Goal: Use online tool/utility: Utilize a website feature to perform a specific function

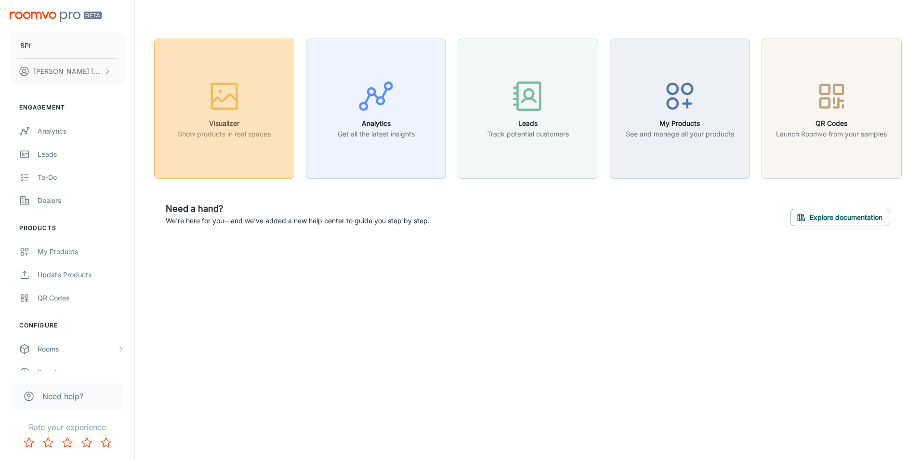
click at [225, 100] on icon "button" at bounding box center [224, 98] width 25 height 9
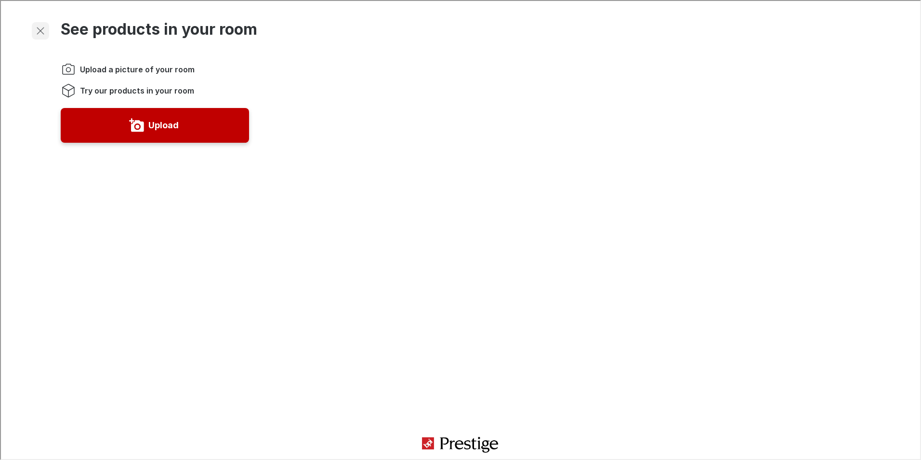
click at [40, 34] on icon "Exit visualizer" at bounding box center [40, 30] width 12 height 12
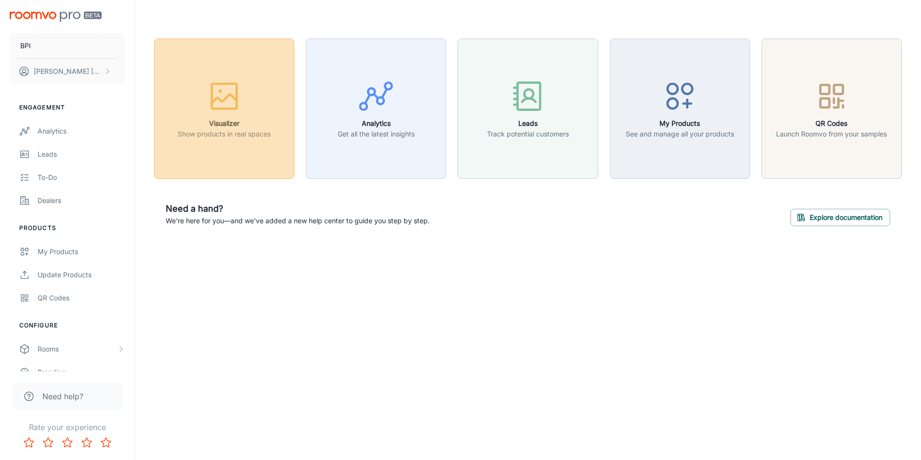
click at [228, 94] on icon "button" at bounding box center [224, 98] width 25 height 9
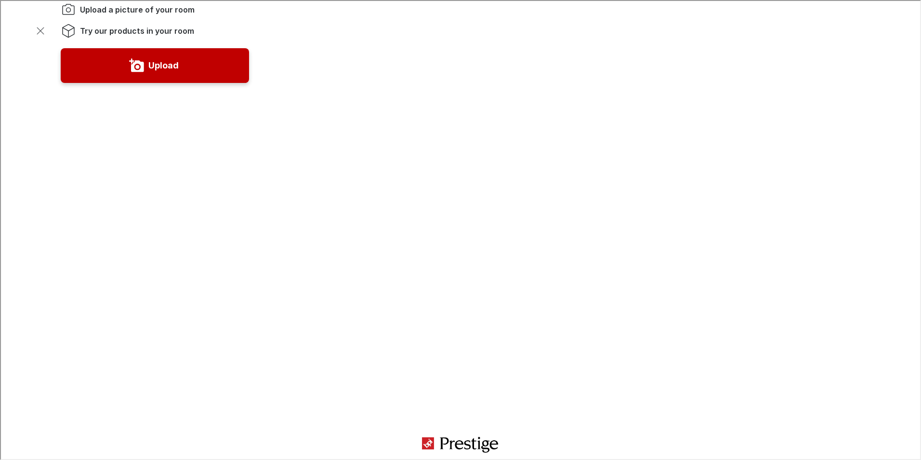
scroll to position [158, 0]
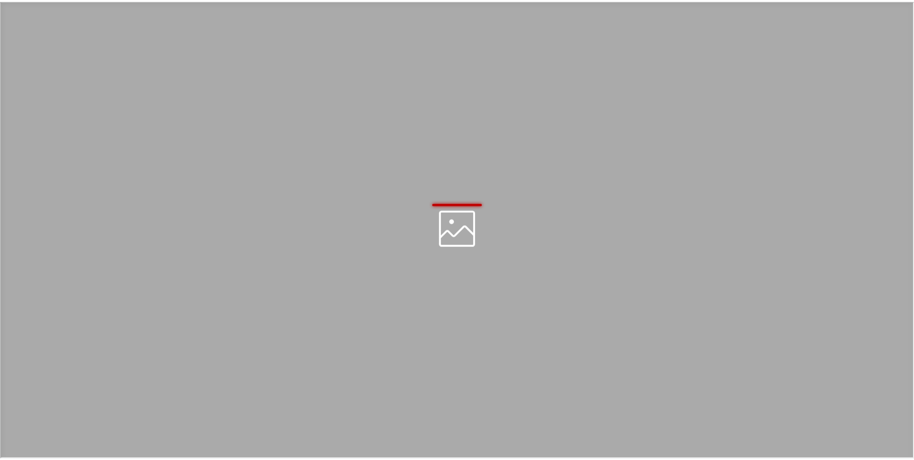
scroll to position [0, 0]
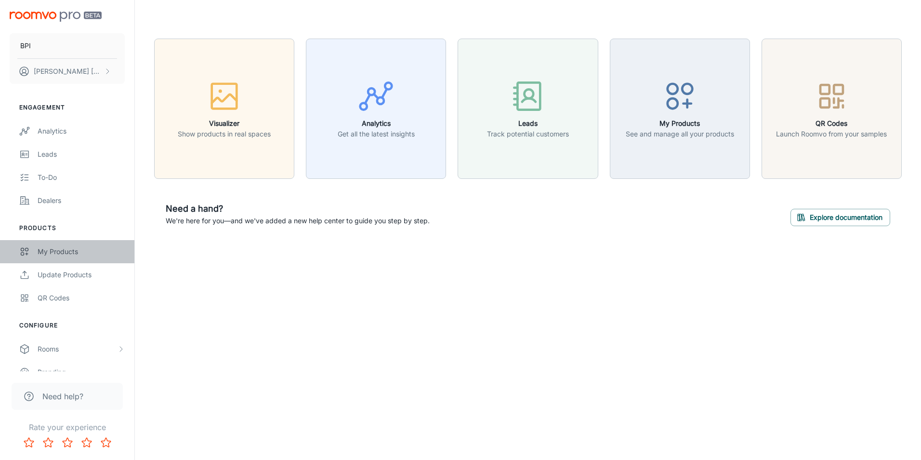
click at [66, 251] on div "My Products" at bounding box center [81, 251] width 87 height 11
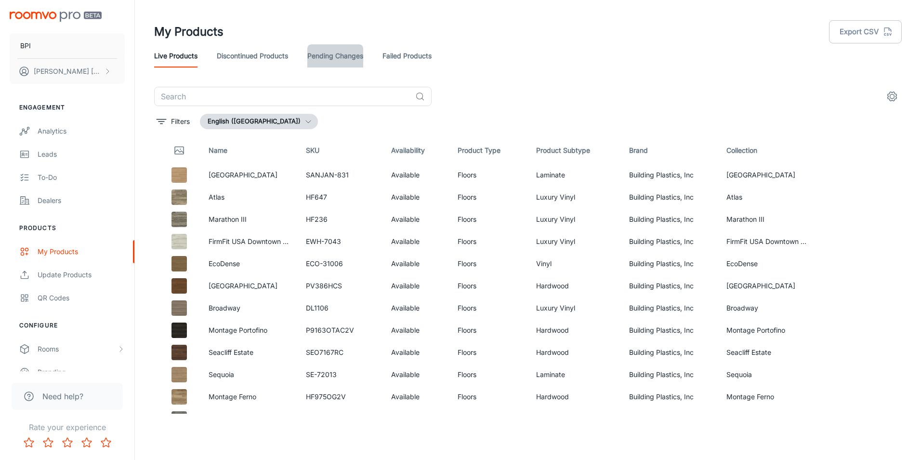
click at [352, 53] on link "Pending Changes" at bounding box center [335, 55] width 56 height 23
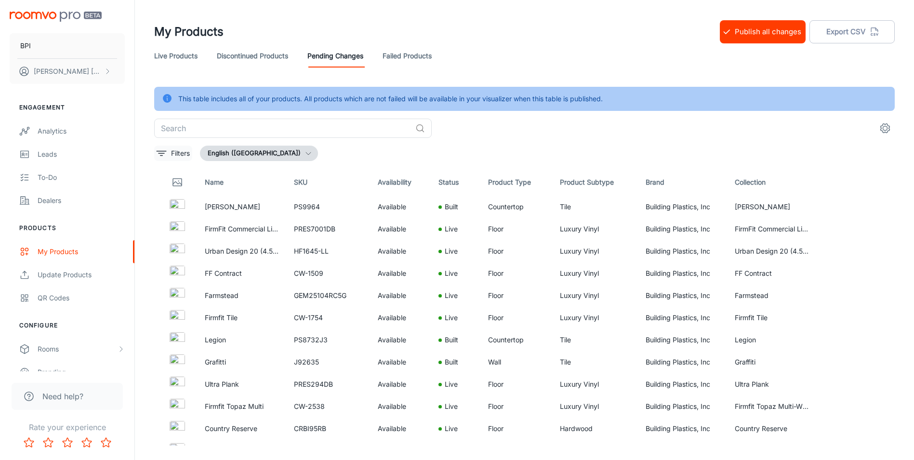
click at [164, 156] on icon "filter" at bounding box center [162, 153] width 12 height 12
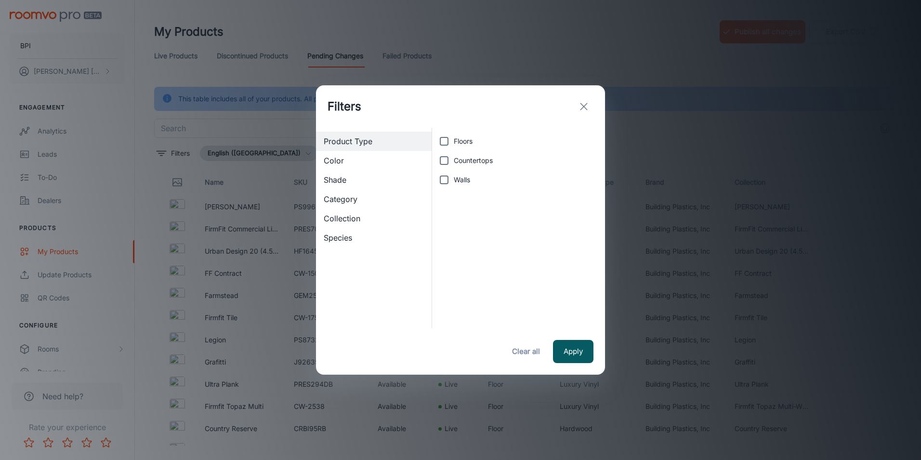
click at [448, 162] on input "Countertops" at bounding box center [444, 160] width 19 height 19
checkbox input "true"
click at [589, 357] on button "Apply" at bounding box center [573, 351] width 40 height 23
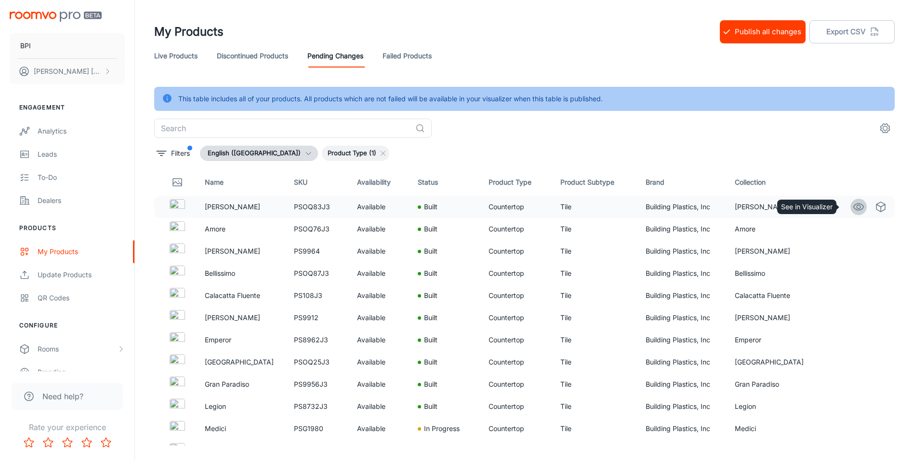
click at [854, 208] on icon "See in Visualizer" at bounding box center [859, 207] width 12 height 12
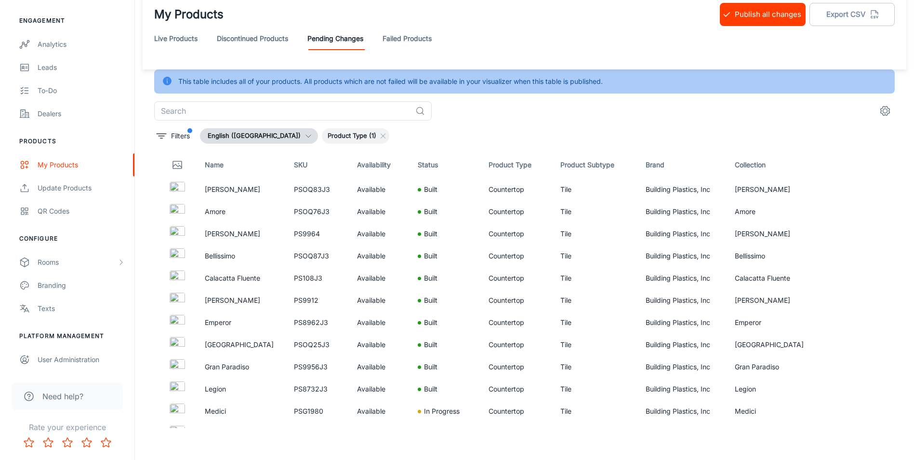
scroll to position [24, 0]
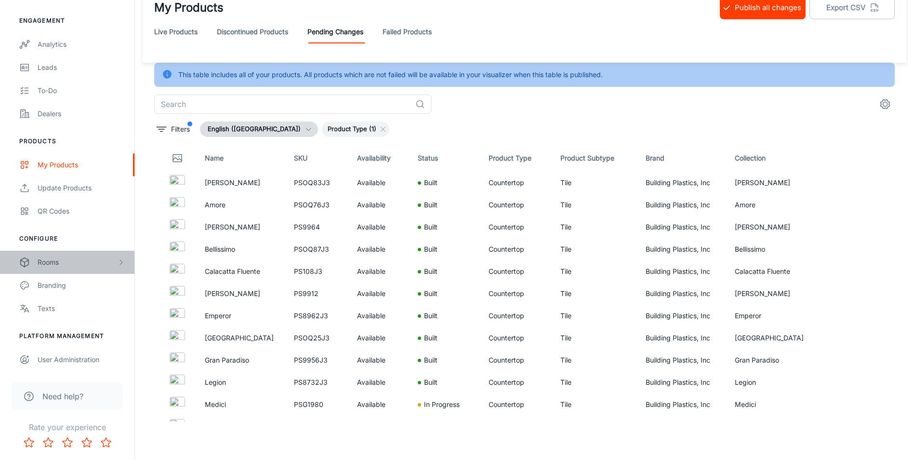
click at [59, 263] on div "Rooms" at bounding box center [78, 262] width 80 height 11
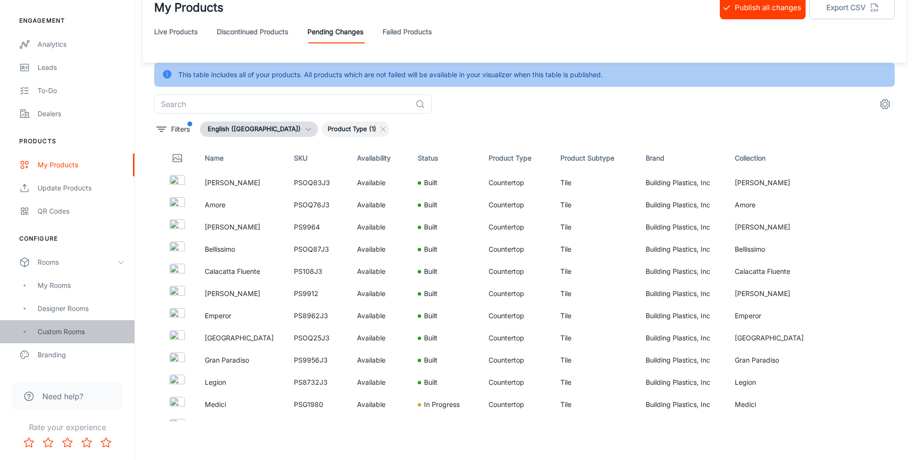
click at [59, 333] on div "Custom Rooms" at bounding box center [81, 331] width 87 height 11
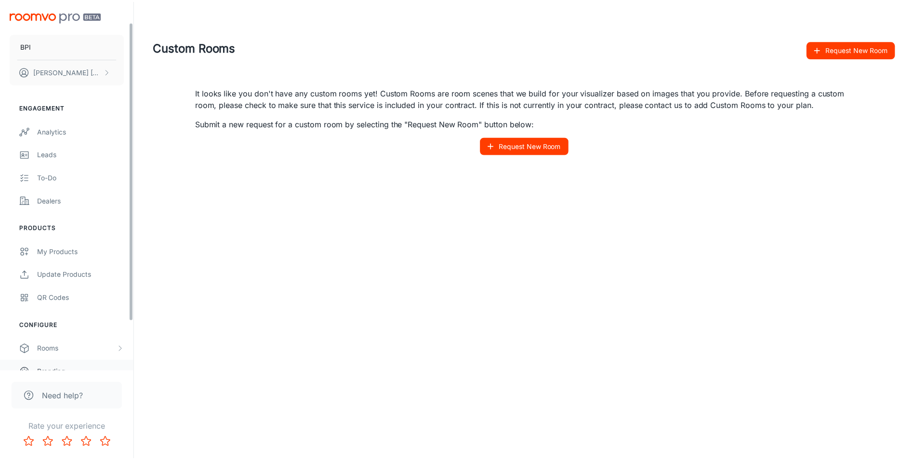
scroll to position [87, 0]
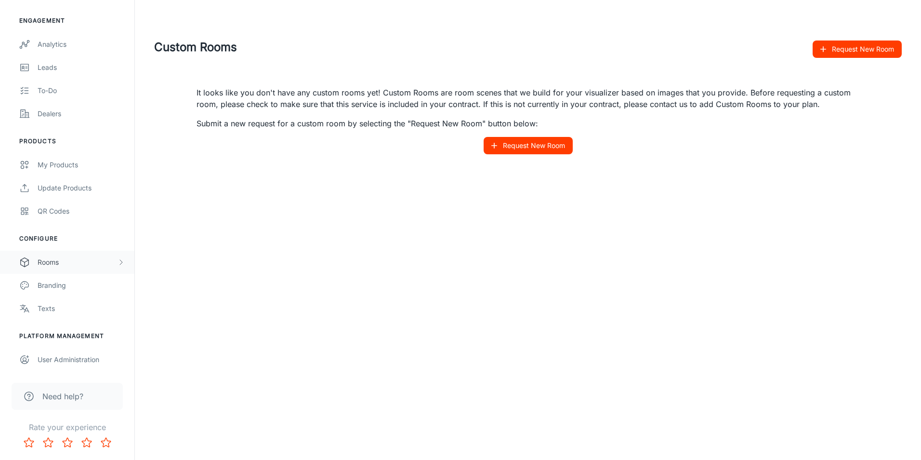
click at [55, 261] on div "Rooms" at bounding box center [78, 262] width 80 height 11
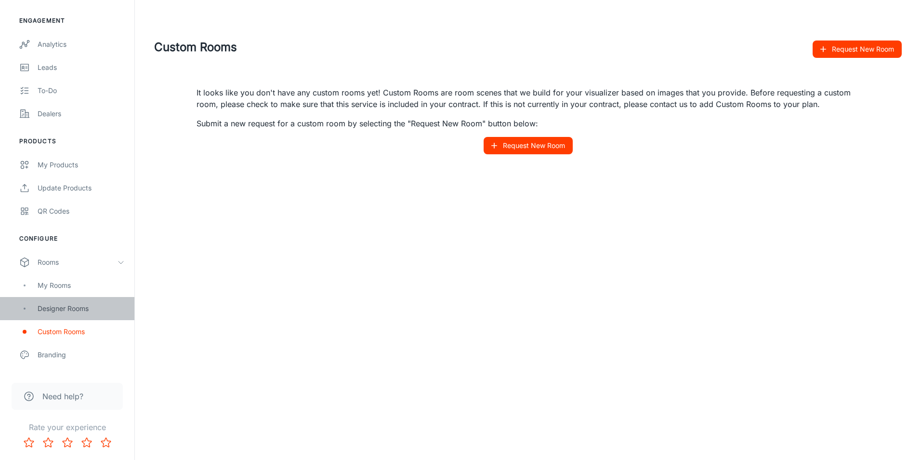
click at [69, 307] on div "Designer Rooms" at bounding box center [81, 308] width 87 height 11
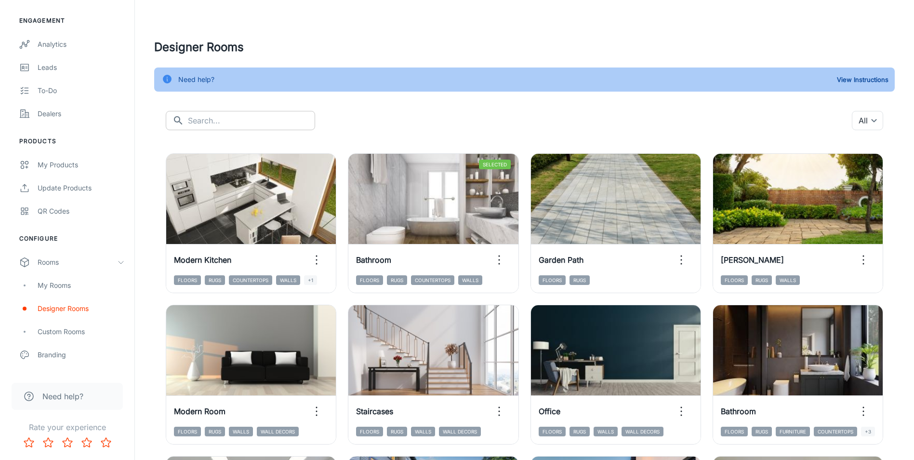
click at [224, 124] on input "text" at bounding box center [251, 120] width 127 height 19
click at [871, 119] on body "BPI Erika Cothran Engagement Analytics Leads To-do Dealers Products My Products…" at bounding box center [457, 230] width 914 height 460
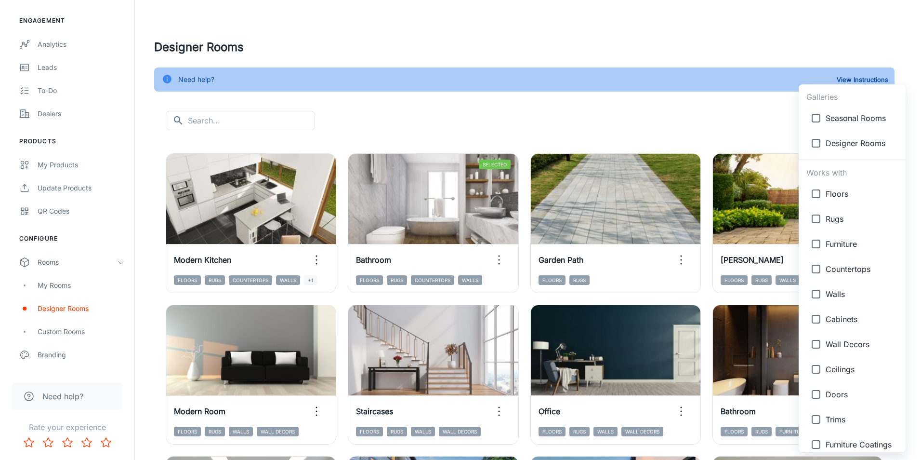
click at [813, 267] on input "checkbox" at bounding box center [816, 268] width 19 height 19
checkbox input "true"
type input "{"type":"productType","id":"4"}"
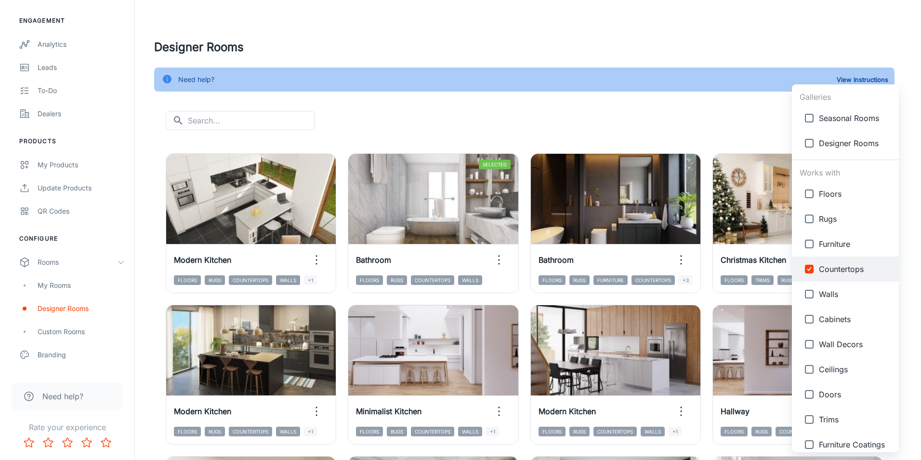
click at [561, 107] on div at bounding box center [460, 230] width 921 height 460
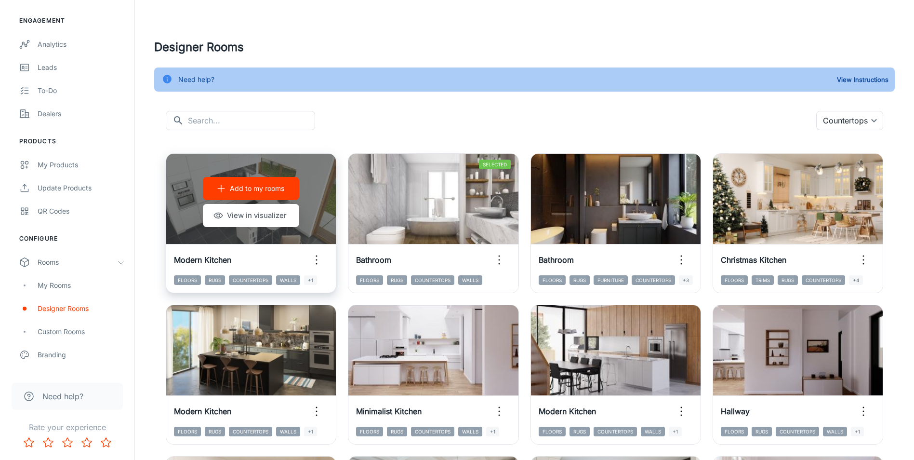
click at [252, 234] on div "Add to my rooms View in visualizer" at bounding box center [251, 202] width 170 height 96
click at [193, 233] on div "Add to my rooms View in visualizer" at bounding box center [251, 202] width 170 height 96
click at [251, 213] on button "View in visualizer" at bounding box center [251, 215] width 96 height 23
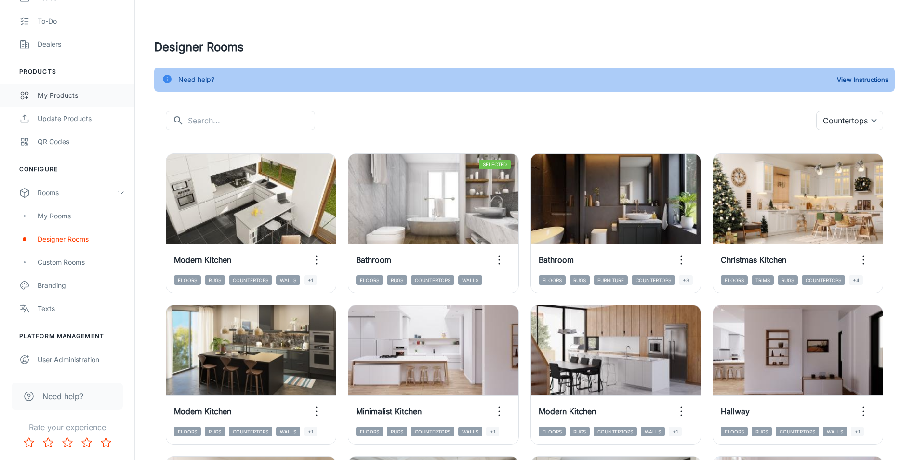
click at [66, 96] on div "My Products" at bounding box center [81, 95] width 87 height 11
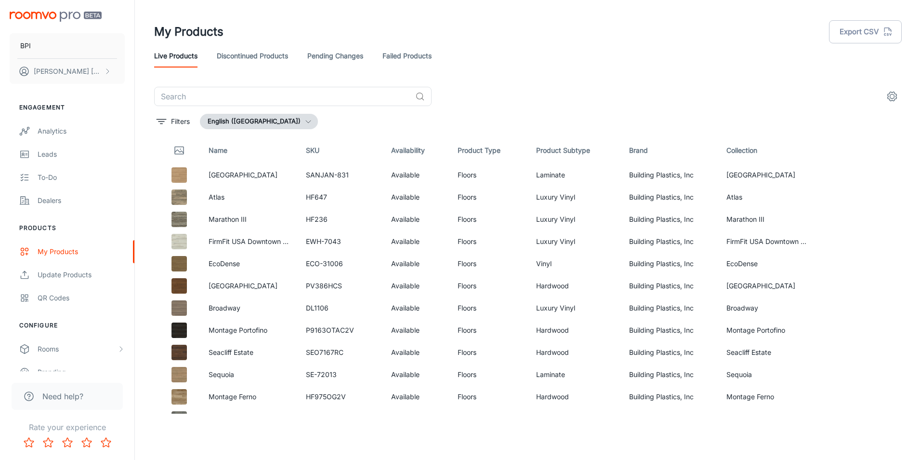
click at [342, 58] on link "Pending Changes" at bounding box center [335, 55] width 56 height 23
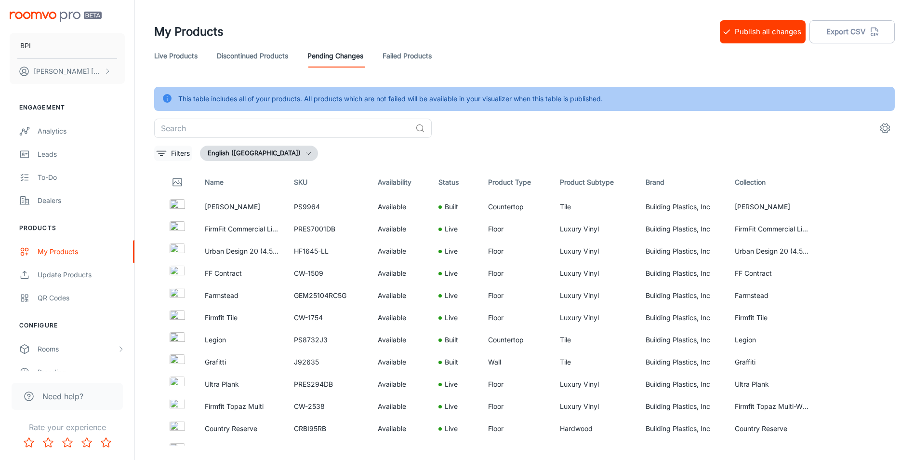
click at [159, 152] on icon "filter" at bounding box center [162, 153] width 12 height 12
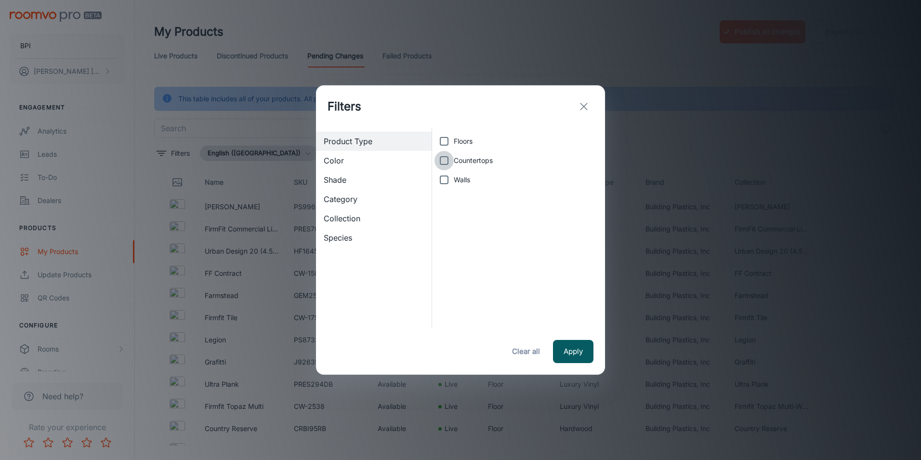
click at [441, 158] on input "Countertops" at bounding box center [444, 160] width 19 height 19
checkbox input "true"
click at [564, 353] on button "Apply" at bounding box center [573, 351] width 40 height 23
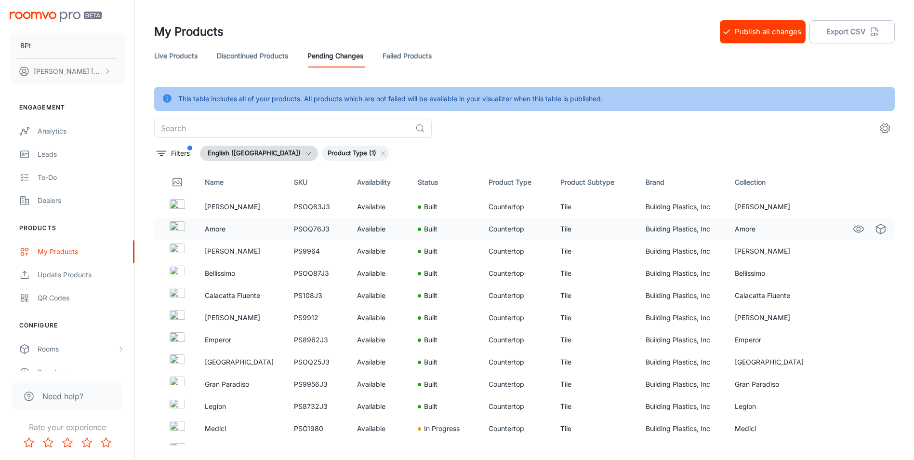
click at [173, 229] on img at bounding box center [177, 228] width 15 height 15
click at [854, 225] on icon "See in Visualizer" at bounding box center [859, 228] width 10 height 7
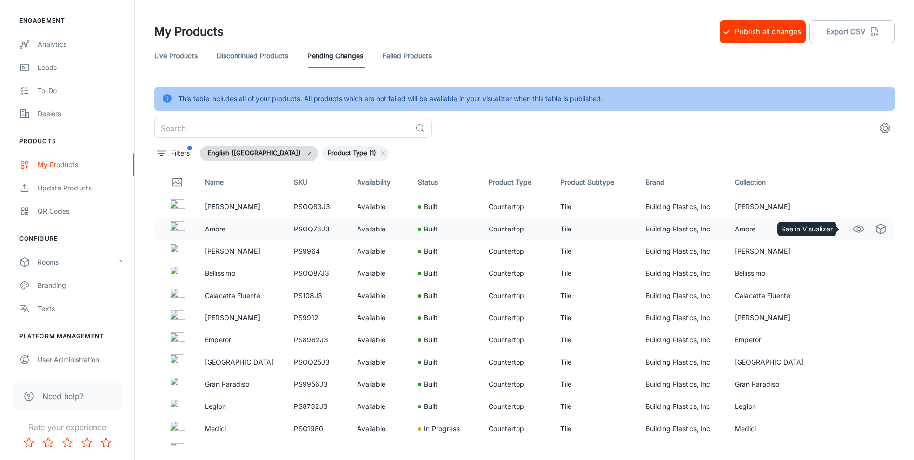
click at [854, 226] on icon "See in Visualizer" at bounding box center [859, 229] width 12 height 12
click at [173, 151] on p "Filters" at bounding box center [180, 153] width 19 height 11
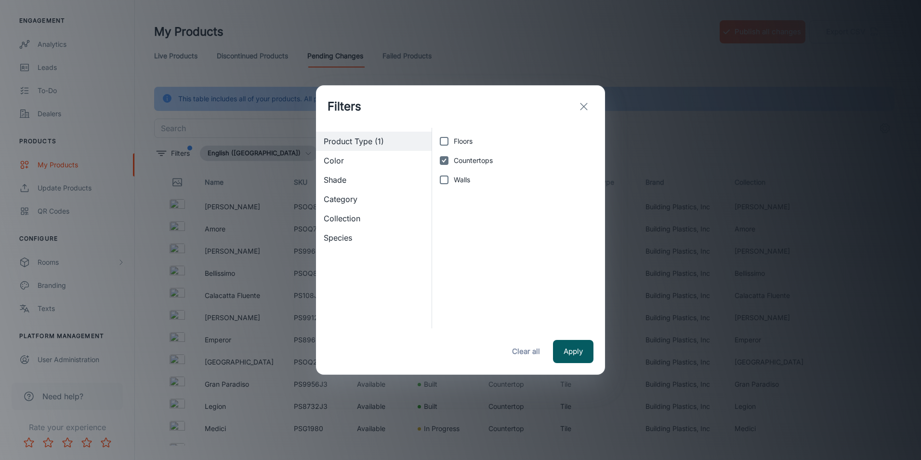
click at [172, 150] on div "Filters Product Type (1) Color Shade Category Collection Species Floors Counter…" at bounding box center [460, 230] width 921 height 460
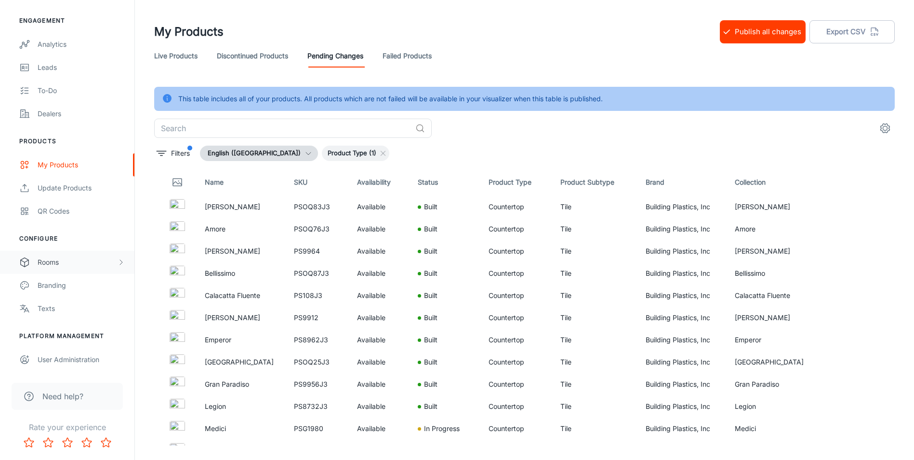
click at [97, 264] on div "Rooms" at bounding box center [78, 262] width 80 height 11
click at [49, 306] on div "Designer Rooms" at bounding box center [81, 308] width 87 height 11
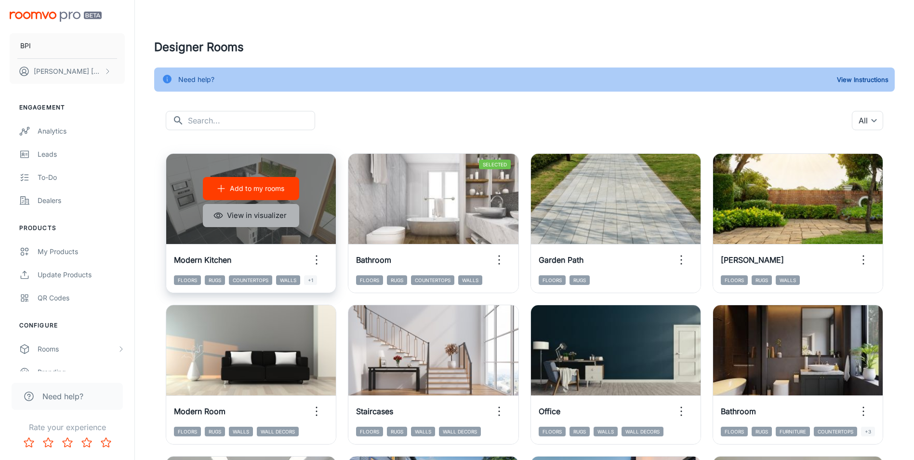
click at [251, 213] on button "View in visualizer" at bounding box center [251, 215] width 96 height 23
click at [261, 189] on p "Add to my rooms" at bounding box center [257, 188] width 54 height 11
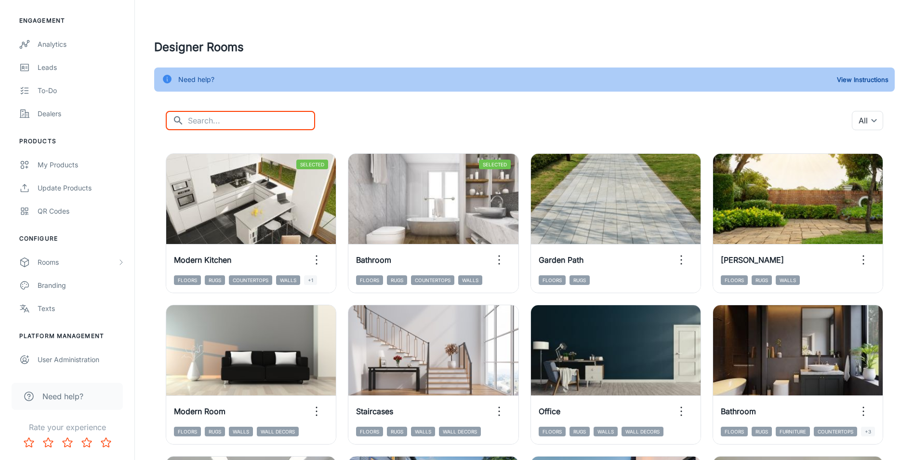
click at [242, 122] on input "text" at bounding box center [251, 120] width 127 height 19
click at [868, 111] on body "BPI Erika Cothran Engagement Analytics Leads To-do Dealers Products My Products…" at bounding box center [457, 230] width 914 height 460
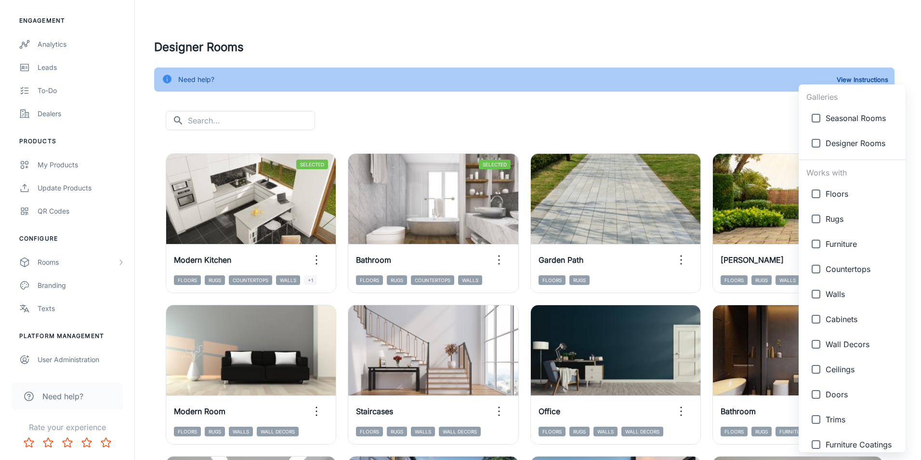
click at [816, 270] on input "checkbox" at bounding box center [816, 268] width 19 height 19
checkbox input "true"
type input "{"type":"productType","id":"4"}"
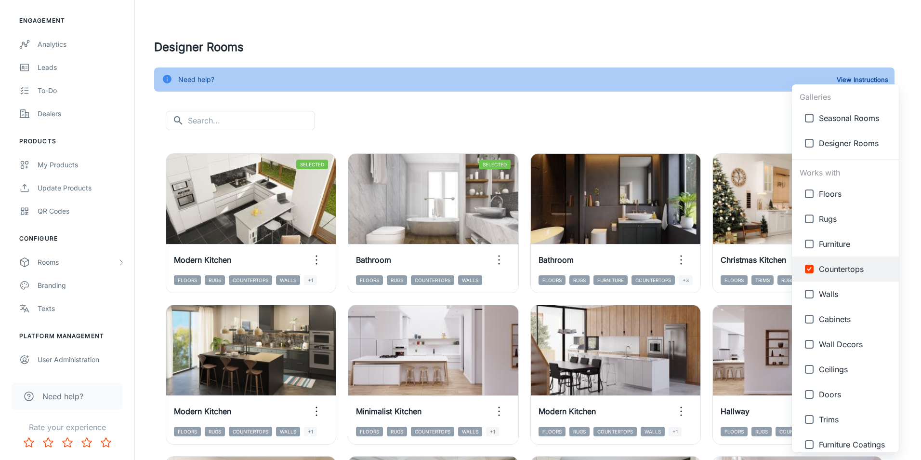
click at [702, 114] on div at bounding box center [460, 230] width 921 height 460
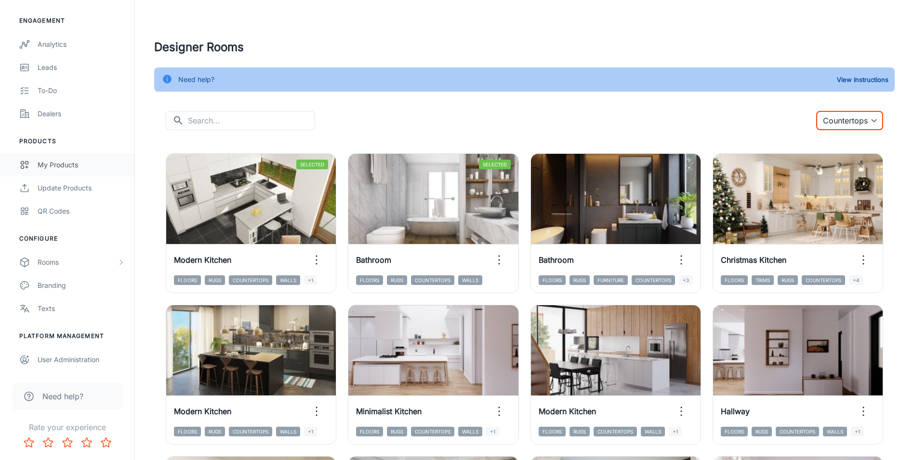
click at [42, 163] on div "My Products" at bounding box center [81, 164] width 87 height 11
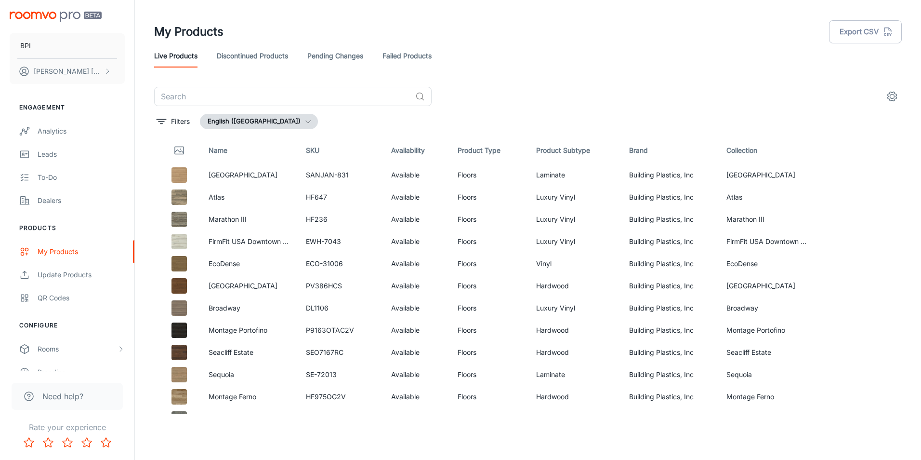
click at [325, 57] on link "Pending Changes" at bounding box center [335, 55] width 56 height 23
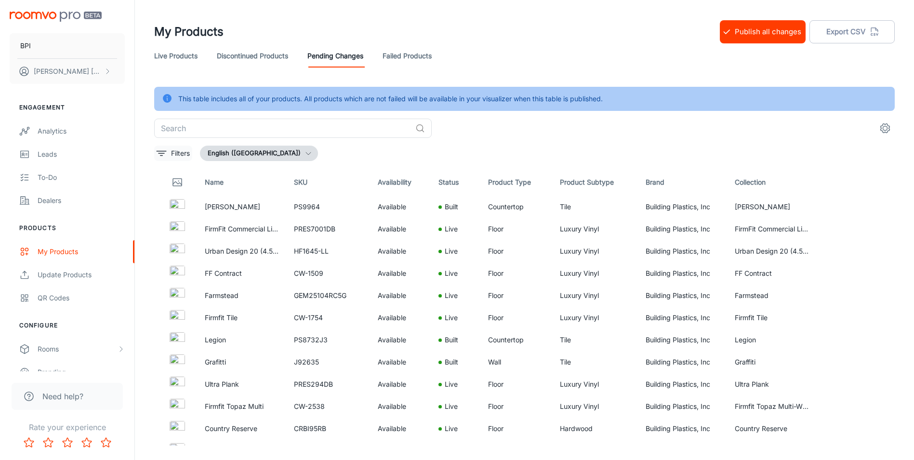
click at [179, 149] on p "Filters" at bounding box center [180, 153] width 19 height 11
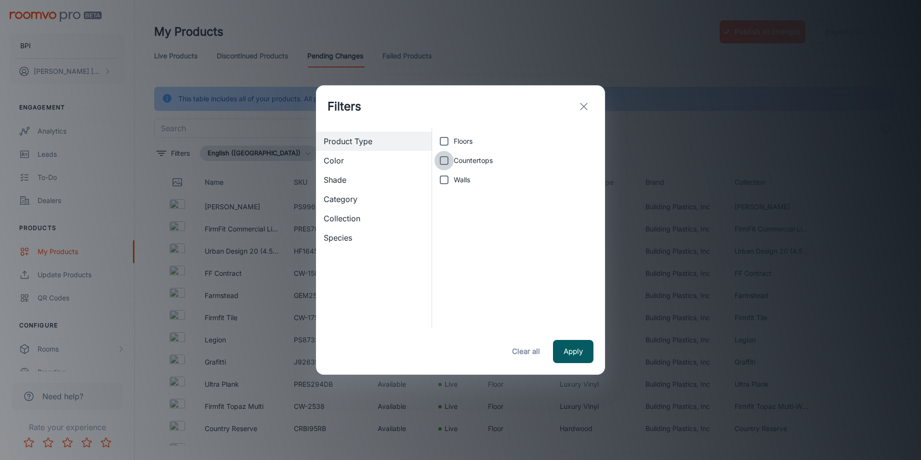
click at [446, 158] on input "Countertops" at bounding box center [444, 160] width 19 height 19
checkbox input "true"
click at [561, 348] on button "Apply" at bounding box center [573, 351] width 40 height 23
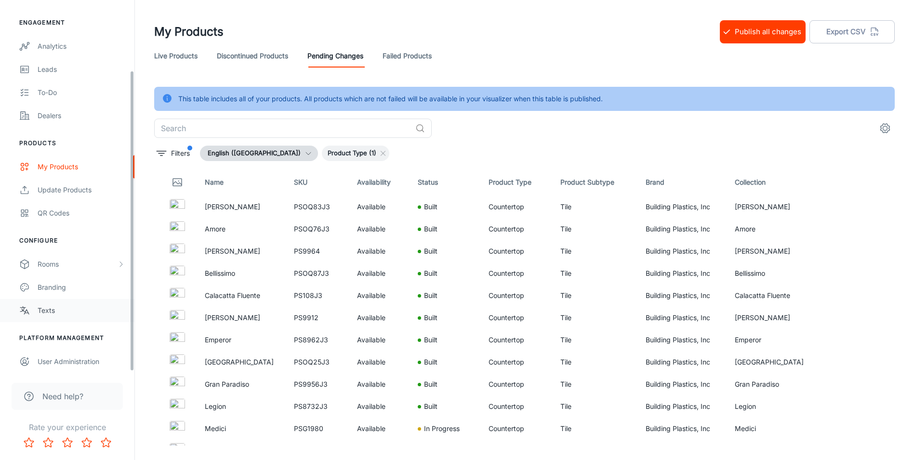
scroll to position [87, 0]
click at [73, 259] on div "Rooms" at bounding box center [78, 262] width 80 height 11
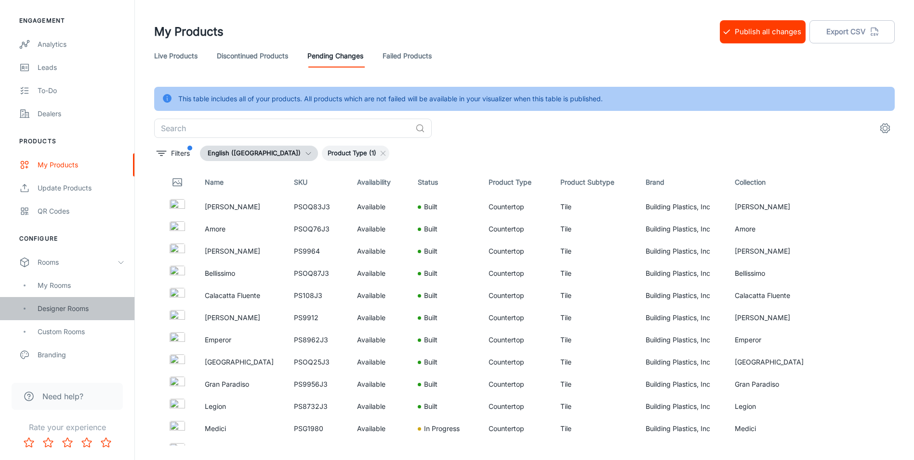
click at [50, 309] on div "Designer Rooms" at bounding box center [81, 308] width 87 height 11
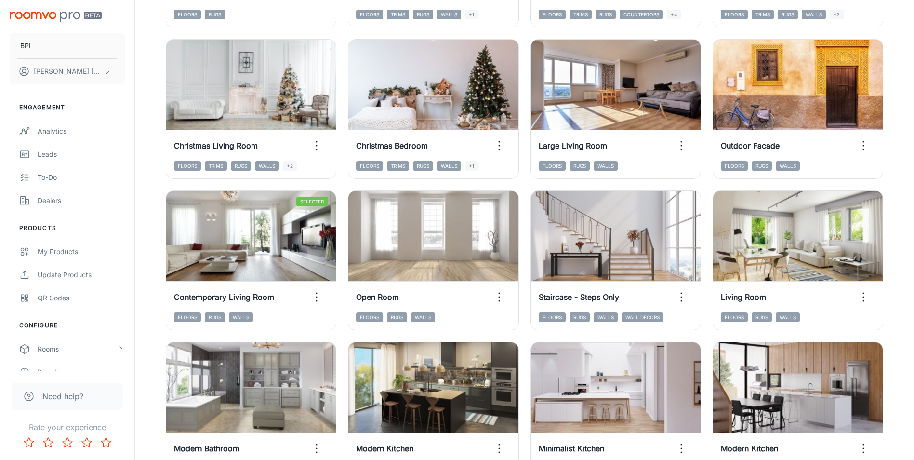
scroll to position [926, 0]
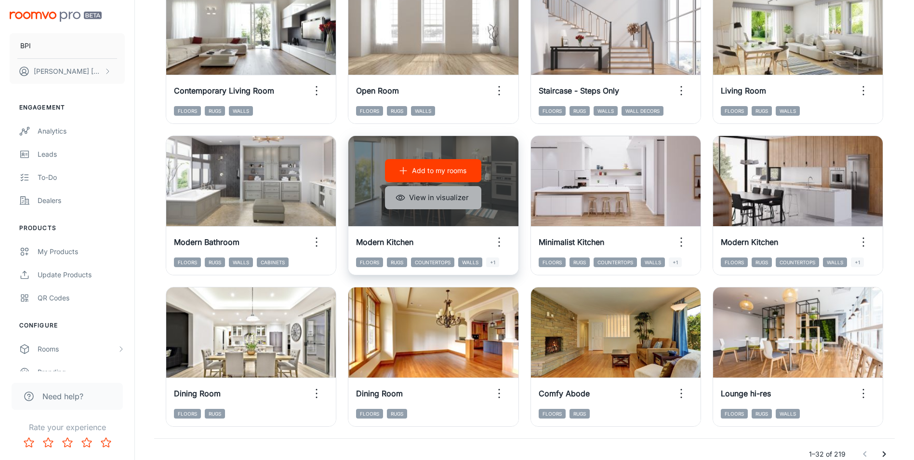
click at [452, 197] on button "View in visualizer" at bounding box center [433, 197] width 96 height 23
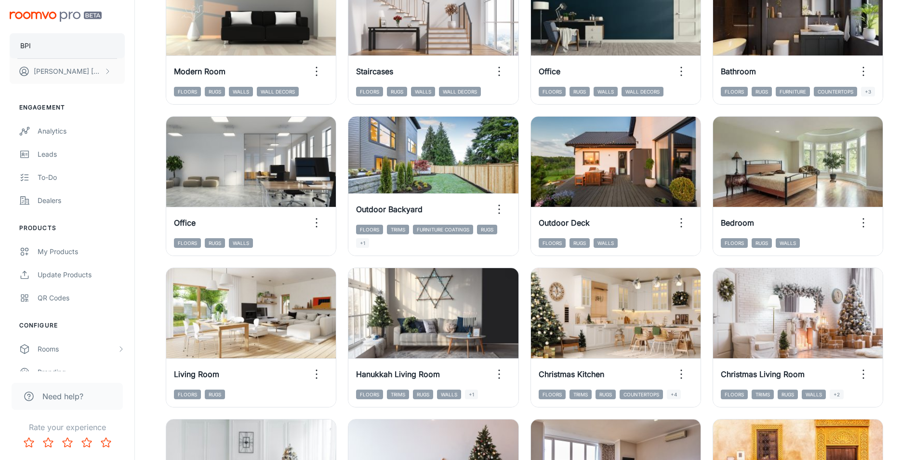
scroll to position [155, 0]
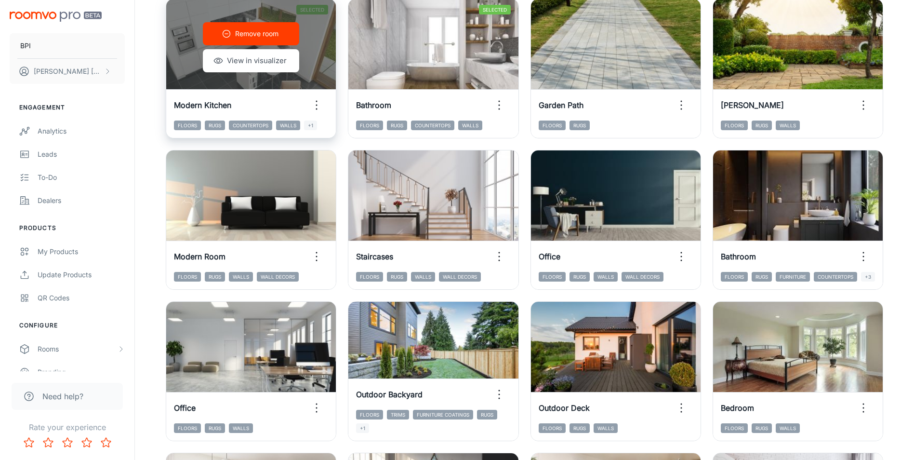
click at [218, 83] on div "Remove room View in visualizer" at bounding box center [251, 47] width 170 height 96
click at [216, 78] on div "Remove room View in visualizer" at bounding box center [251, 47] width 170 height 96
click at [227, 59] on button "View in visualizer" at bounding box center [251, 60] width 96 height 23
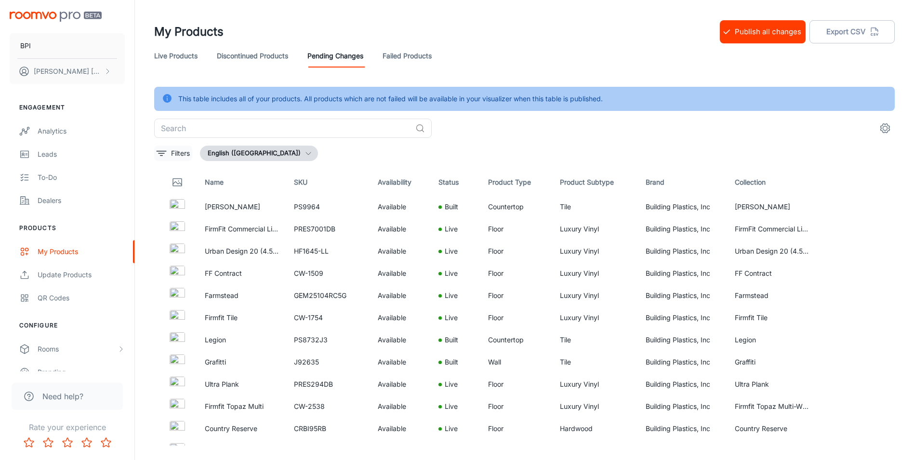
click at [185, 154] on p "Filters" at bounding box center [180, 153] width 19 height 11
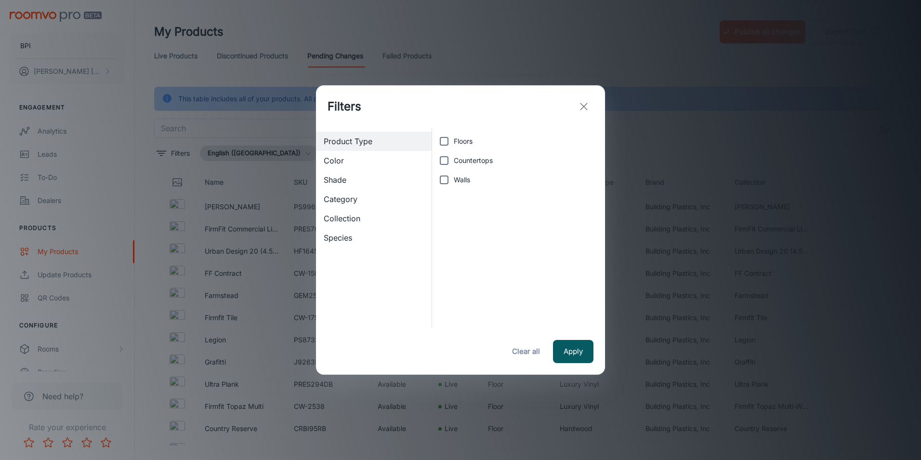
click at [443, 160] on input "Countertops" at bounding box center [444, 160] width 19 height 19
checkbox input "true"
click at [570, 347] on button "Apply" at bounding box center [573, 351] width 40 height 23
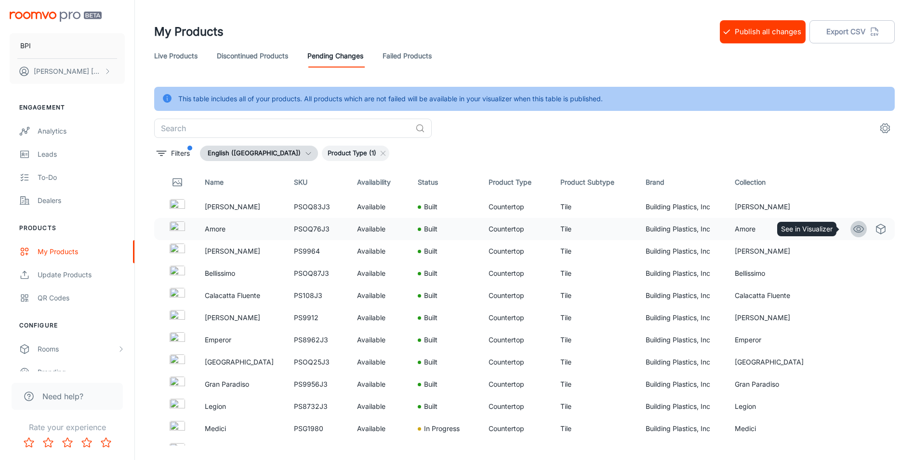
click at [853, 229] on icon "See in Visualizer" at bounding box center [859, 229] width 12 height 12
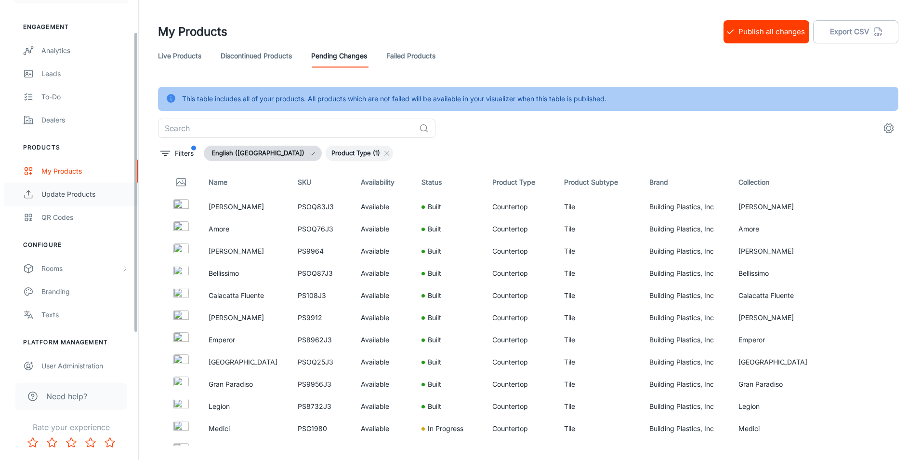
scroll to position [87, 0]
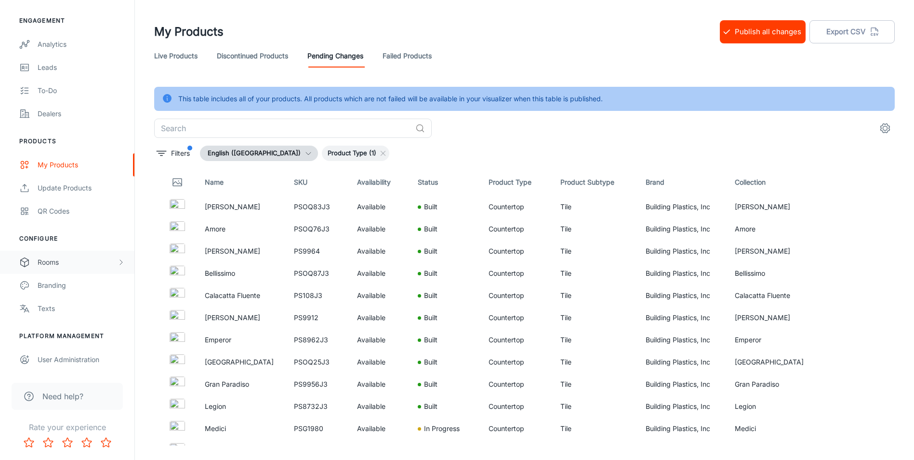
click at [67, 262] on div "Rooms" at bounding box center [78, 262] width 80 height 11
click at [46, 308] on div "Designer Rooms" at bounding box center [81, 308] width 87 height 11
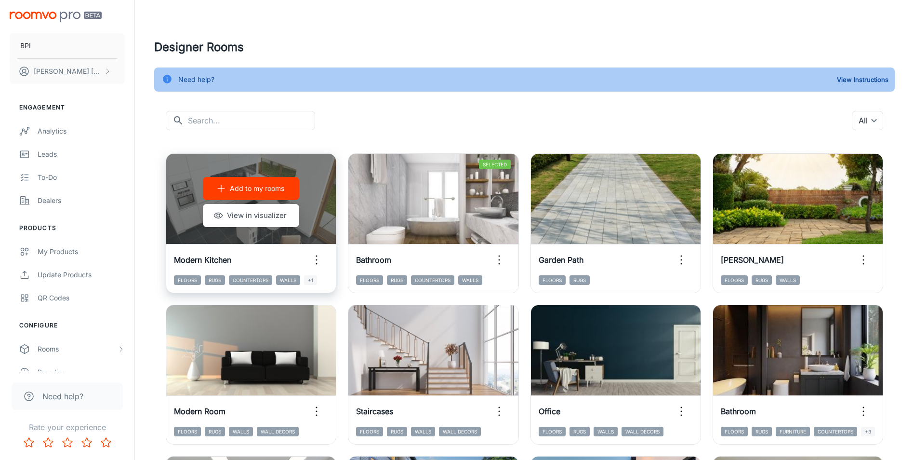
click at [287, 285] on div "Floors Rugs Countertops Walls +1" at bounding box center [251, 283] width 170 height 17
click at [318, 258] on icon "button" at bounding box center [316, 259] width 15 height 15
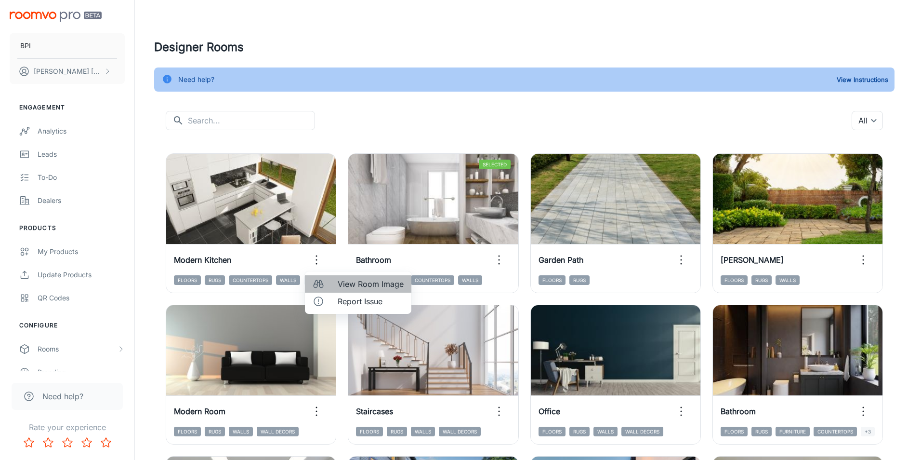
click at [349, 286] on span "View Room Image" at bounding box center [371, 284] width 66 height 12
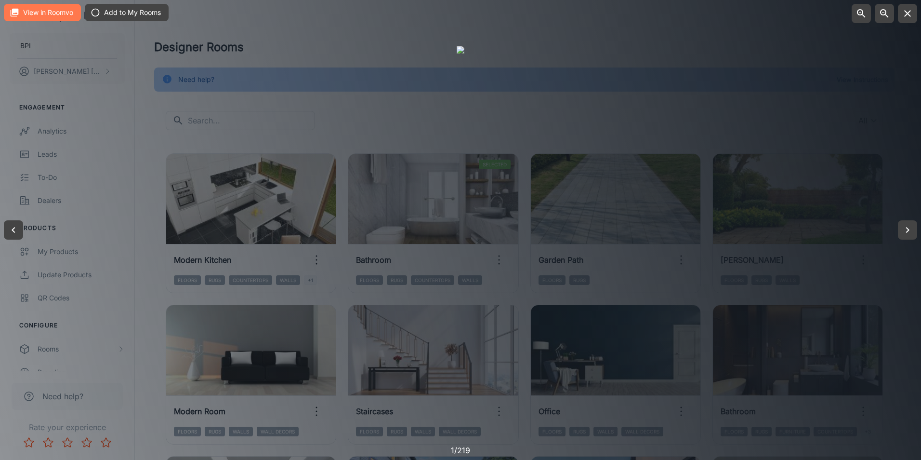
click at [63, 6] on button "View in Roomvo" at bounding box center [42, 12] width 77 height 17
click at [909, 227] on icon "button" at bounding box center [908, 230] width 12 height 12
click at [912, 226] on icon "button" at bounding box center [908, 230] width 12 height 12
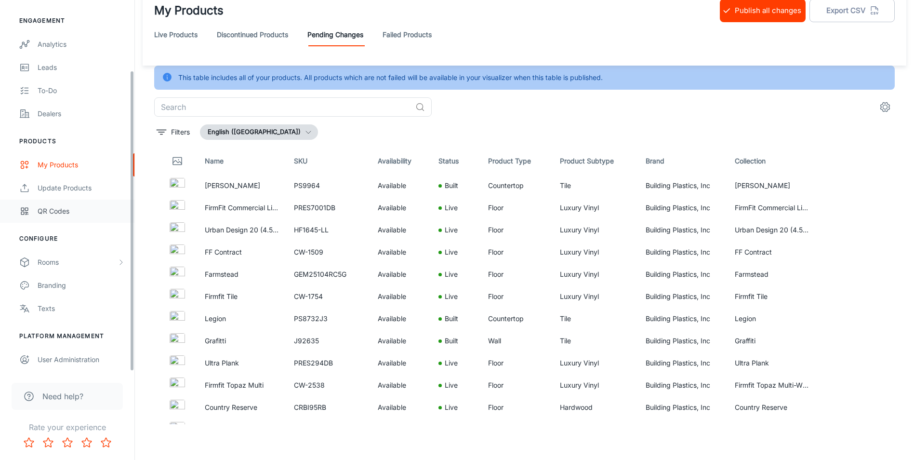
scroll to position [24, 0]
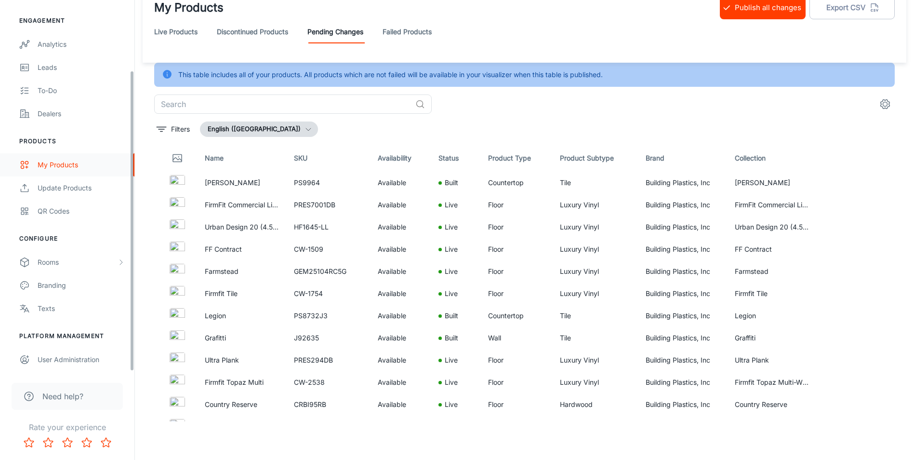
click at [43, 165] on div "My Products" at bounding box center [81, 164] width 87 height 11
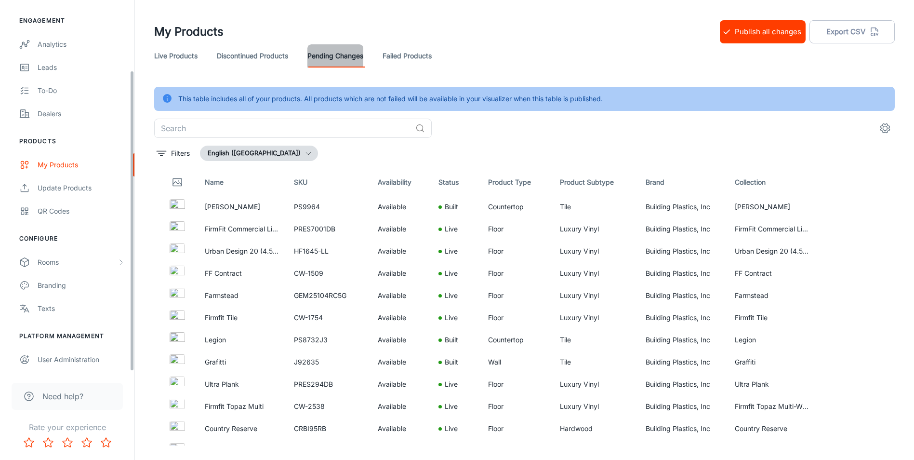
click at [321, 51] on link "Pending Changes" at bounding box center [335, 55] width 56 height 23
click at [161, 148] on icon "filter" at bounding box center [162, 153] width 12 height 12
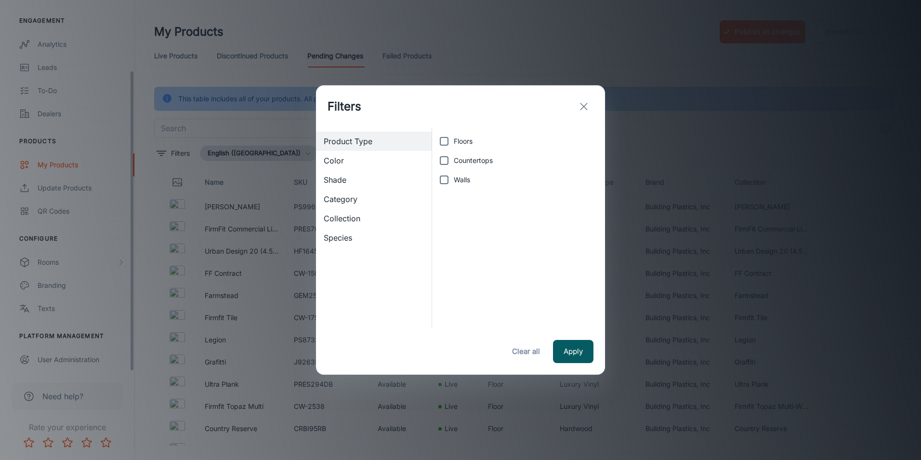
click at [457, 159] on span "Countertops" at bounding box center [473, 160] width 39 height 11
click at [454, 159] on input "Countertops" at bounding box center [444, 160] width 19 height 19
checkbox input "true"
click at [569, 356] on button "Apply" at bounding box center [573, 351] width 40 height 23
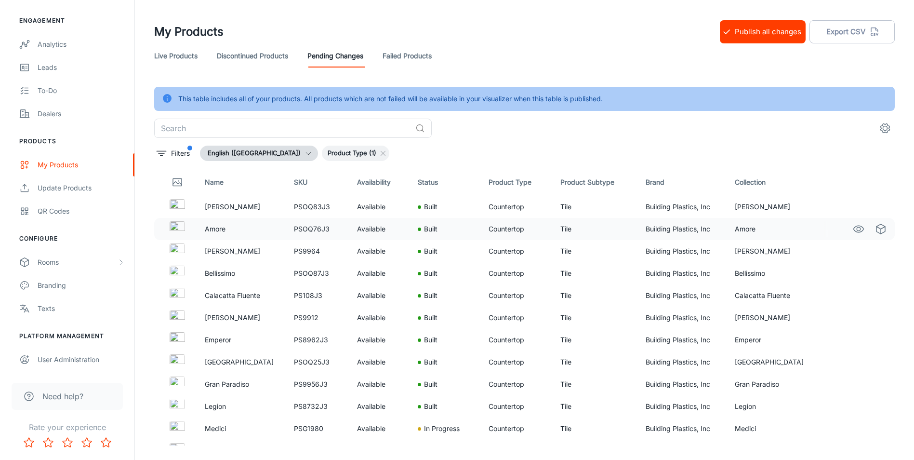
drag, startPoint x: 211, startPoint y: 225, endPoint x: 176, endPoint y: 225, distance: 34.2
click at [176, 225] on img at bounding box center [177, 228] width 15 height 15
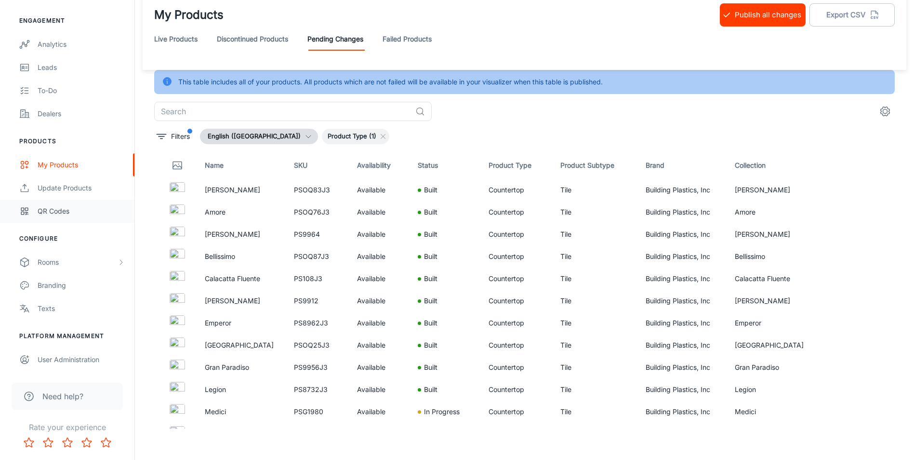
scroll to position [24, 0]
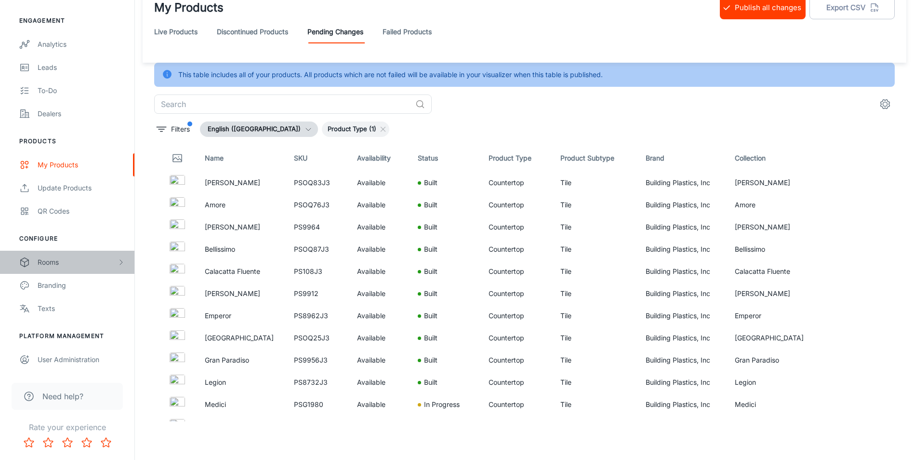
click at [46, 264] on div "Rooms" at bounding box center [78, 262] width 80 height 11
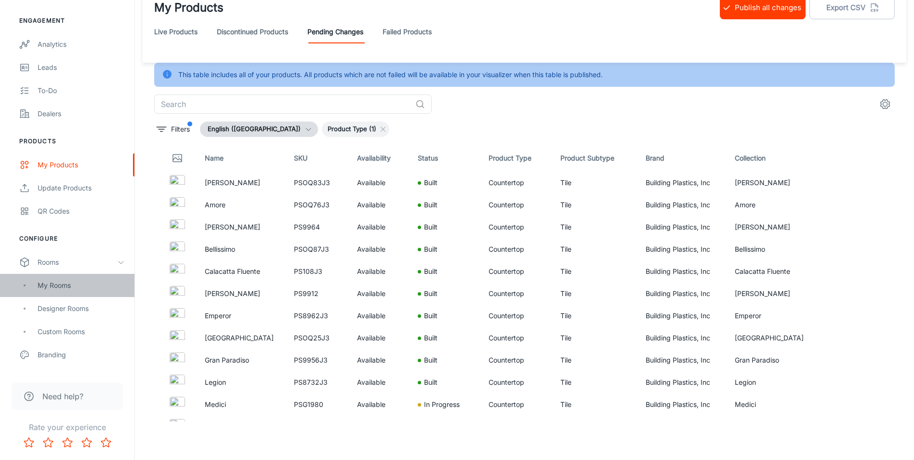
click at [43, 284] on div "My Rooms" at bounding box center [81, 285] width 87 height 11
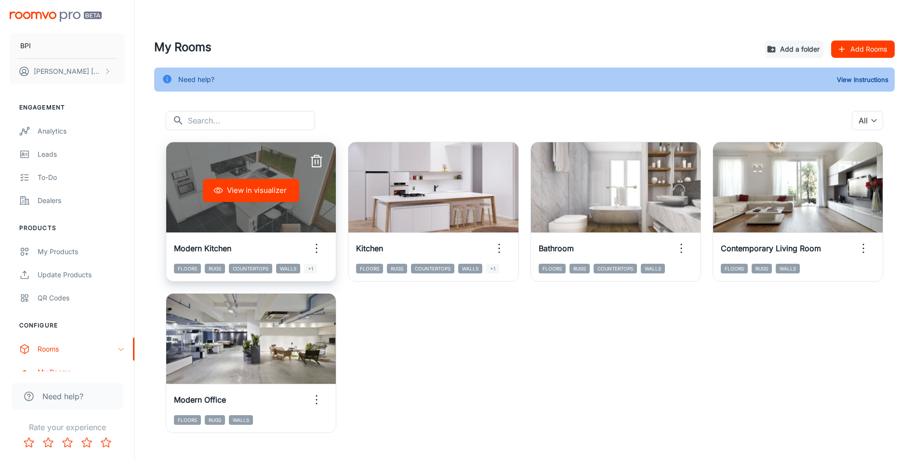
click at [265, 200] on button "View in visualizer" at bounding box center [251, 190] width 96 height 23
click at [247, 190] on button "View in visualizer" at bounding box center [251, 190] width 96 height 23
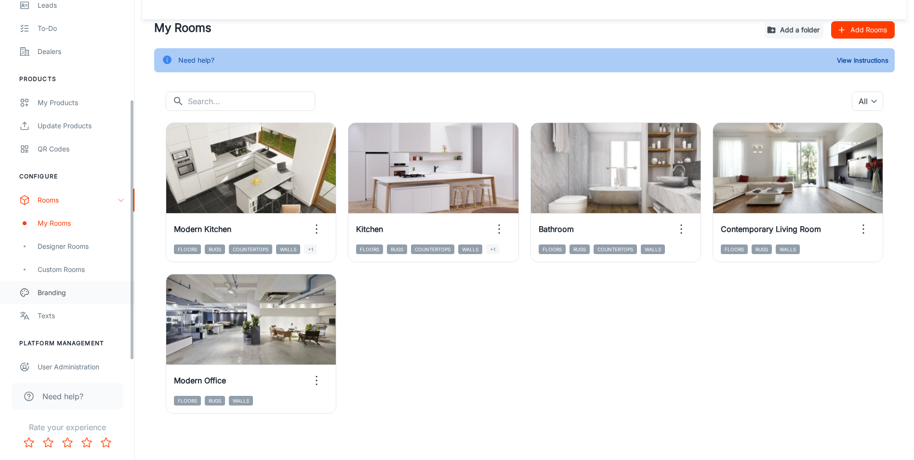
scroll to position [156, 0]
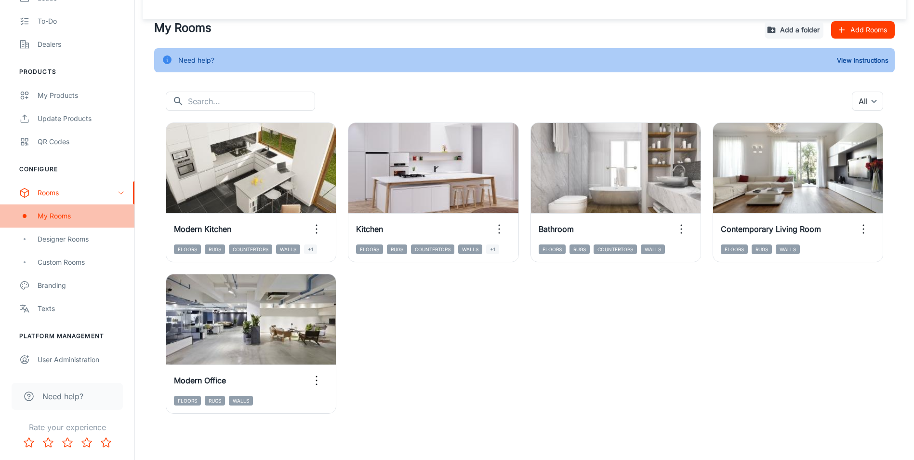
click at [58, 214] on div "My Rooms" at bounding box center [81, 216] width 87 height 11
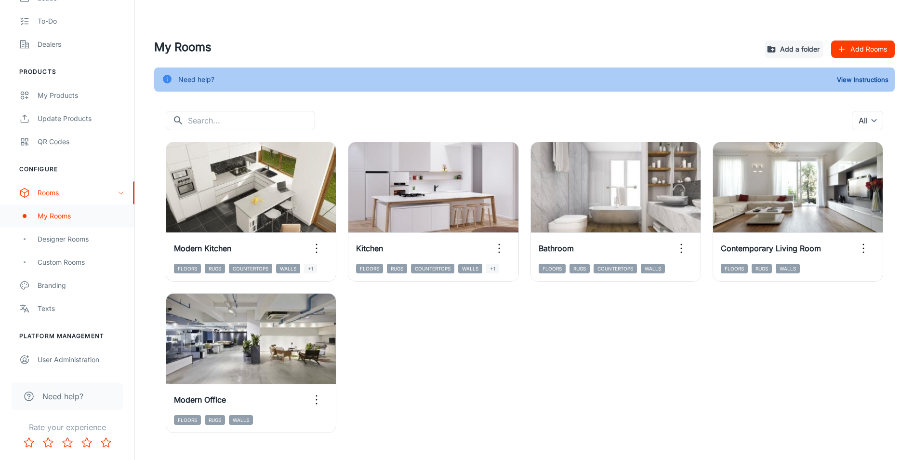
click at [55, 218] on div "My Rooms" at bounding box center [81, 216] width 87 height 11
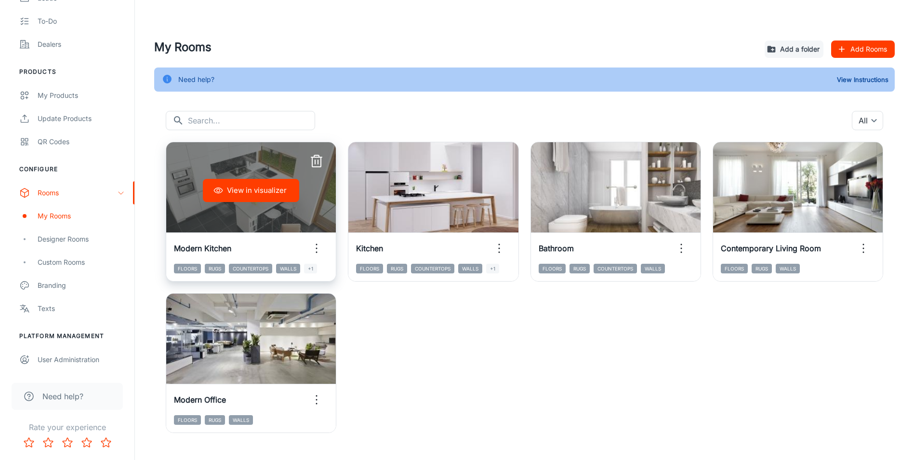
click at [318, 244] on icon "button" at bounding box center [316, 247] width 15 height 15
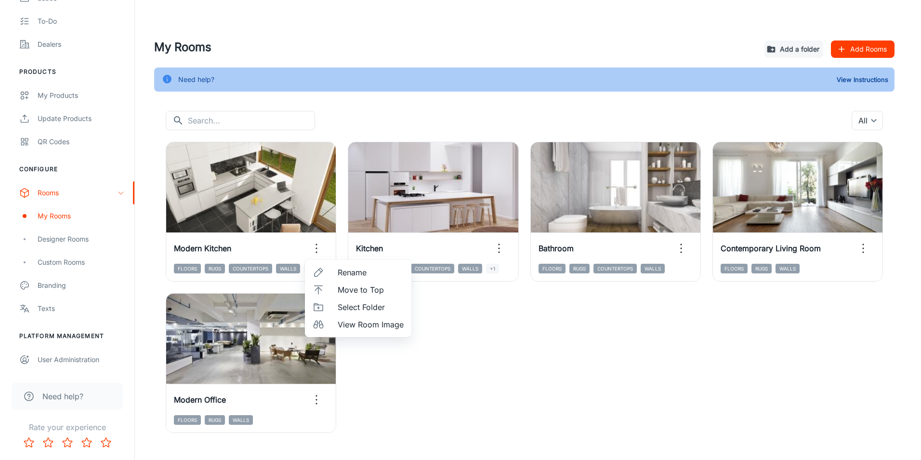
drag, startPoint x: 263, startPoint y: 209, endPoint x: 237, endPoint y: 209, distance: 26.5
click at [237, 209] on div at bounding box center [460, 230] width 921 height 460
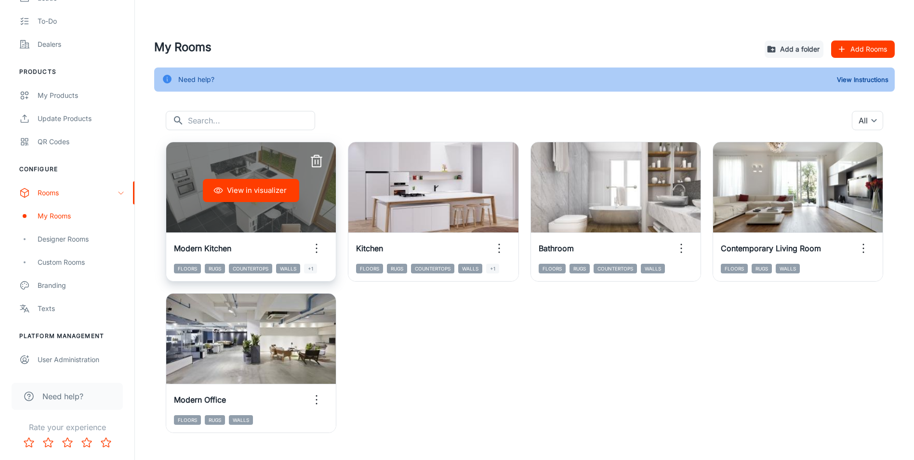
click at [296, 227] on div "View in visualizer" at bounding box center [251, 190] width 170 height 96
click at [319, 248] on icon "button" at bounding box center [316, 247] width 15 height 15
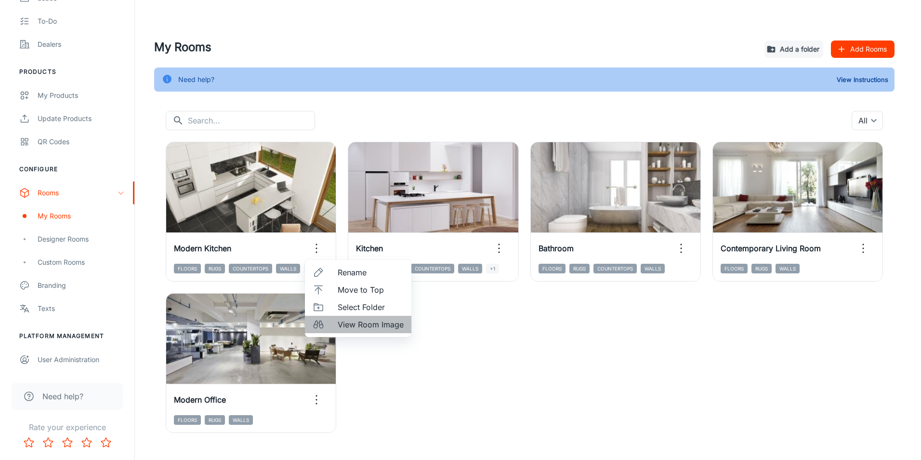
click at [366, 327] on span "View Room Image" at bounding box center [371, 324] width 66 height 12
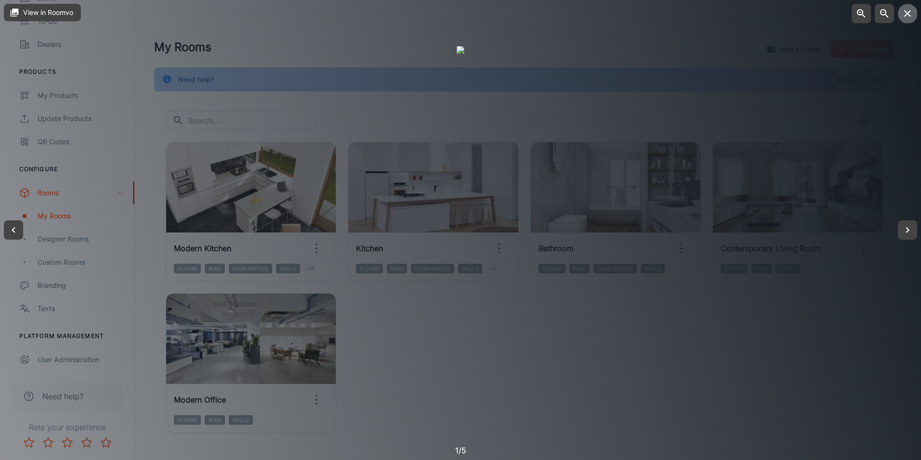
click at [902, 13] on icon "button" at bounding box center [908, 14] width 12 height 12
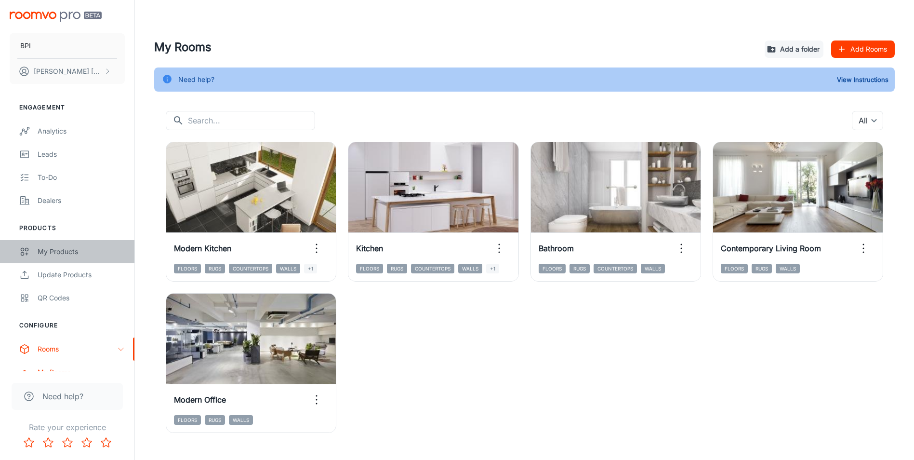
click at [50, 251] on div "My Products" at bounding box center [81, 251] width 87 height 11
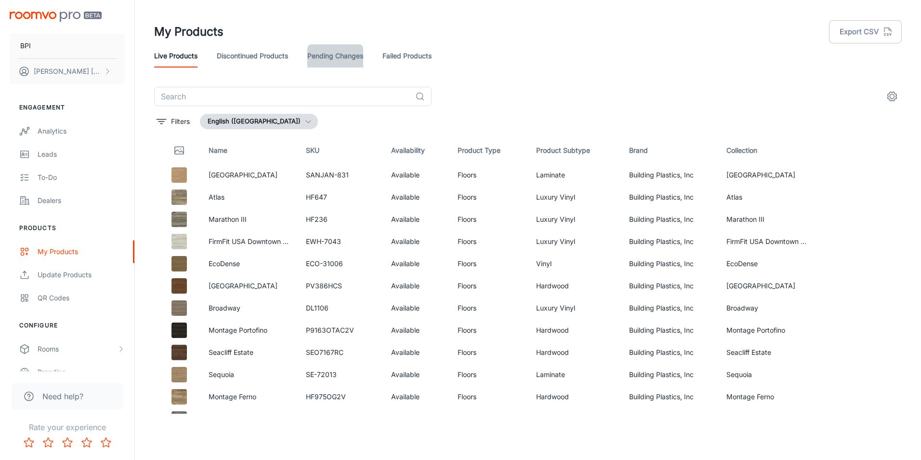
click at [334, 54] on link "Pending Changes" at bounding box center [335, 55] width 56 height 23
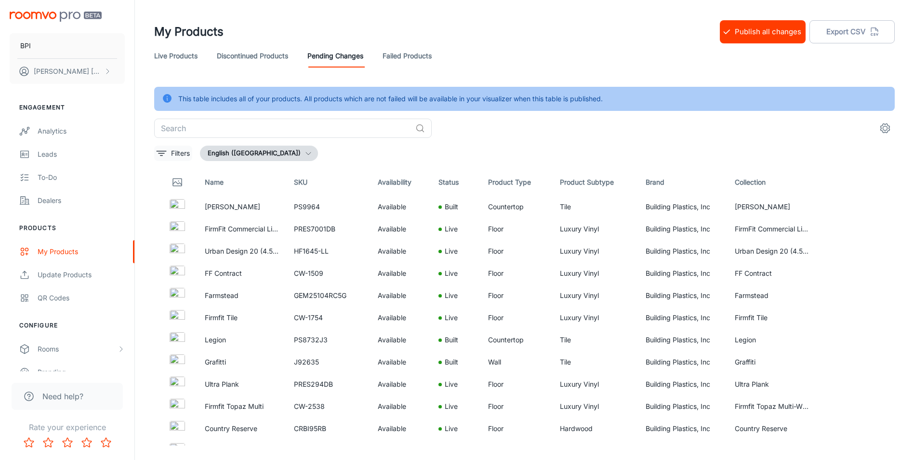
click at [162, 153] on icon "filter" at bounding box center [162, 153] width 12 height 12
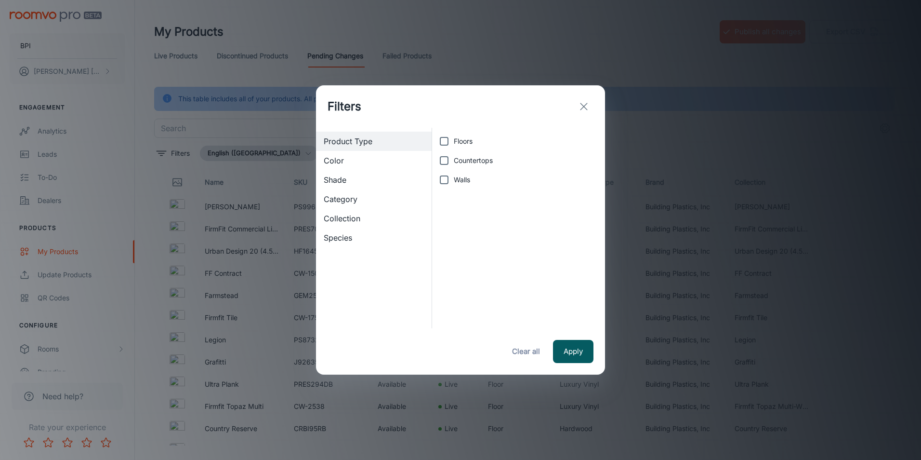
click at [477, 162] on span "Countertops" at bounding box center [473, 160] width 39 height 11
click at [454, 162] on input "Countertops" at bounding box center [444, 160] width 19 height 19
checkbox input "true"
click at [576, 353] on button "Apply" at bounding box center [573, 351] width 40 height 23
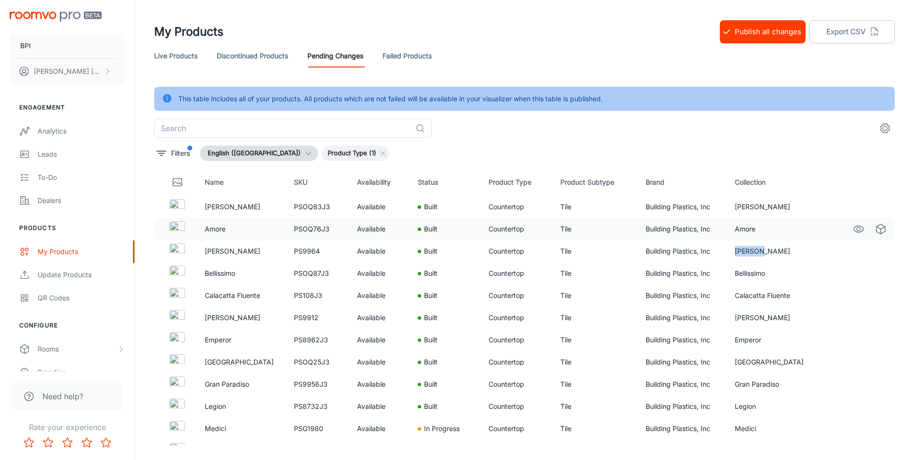
drag, startPoint x: 738, startPoint y: 251, endPoint x: 803, endPoint y: 236, distance: 66.2
drag, startPoint x: 803, startPoint y: 236, endPoint x: 835, endPoint y: 274, distance: 49.9
click at [835, 274] on td at bounding box center [855, 273] width 79 height 22
click at [853, 229] on icon "See in Visualizer" at bounding box center [859, 229] width 12 height 12
